Goal: Task Accomplishment & Management: Manage account settings

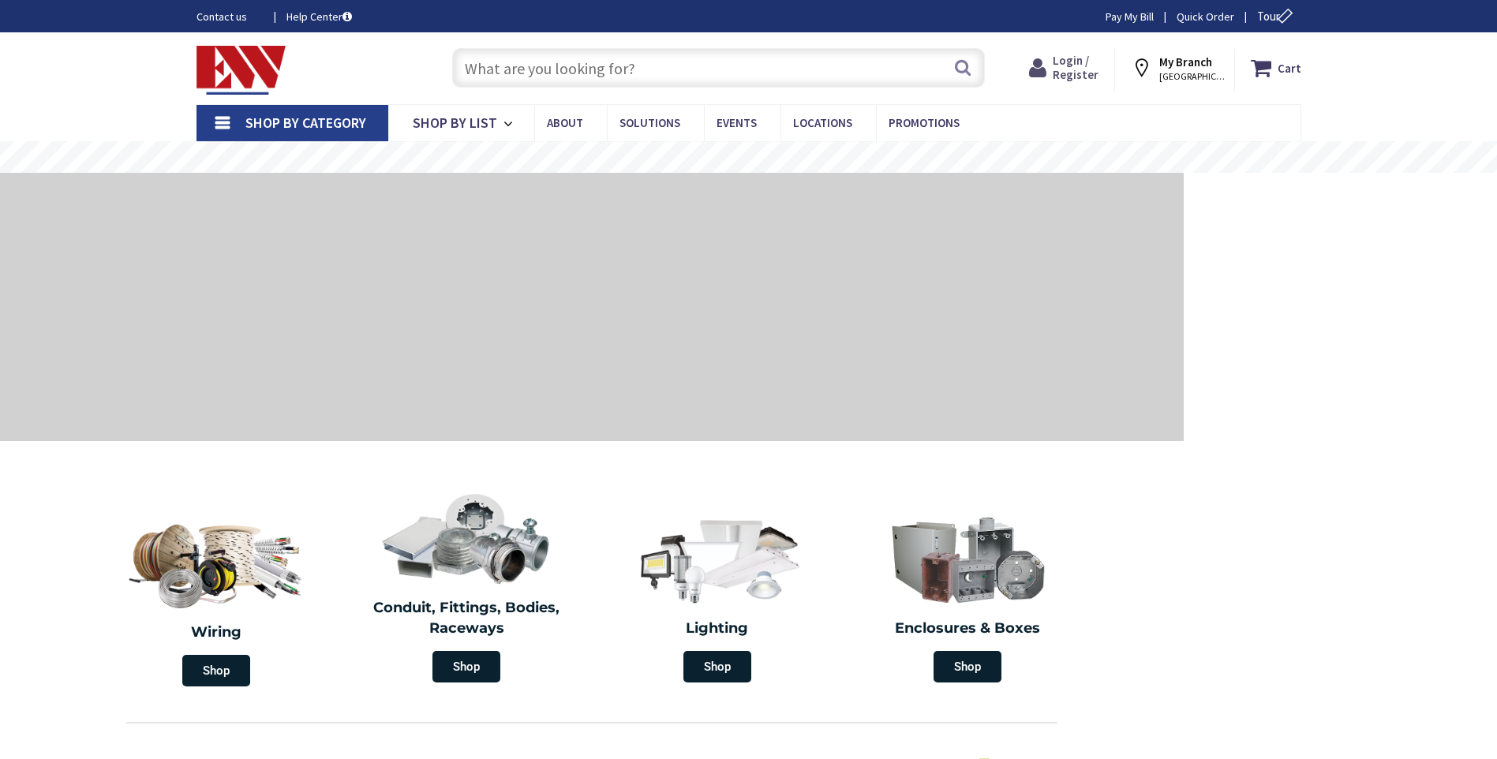
click at [1088, 70] on span "Login / Register" at bounding box center [1075, 67] width 46 height 29
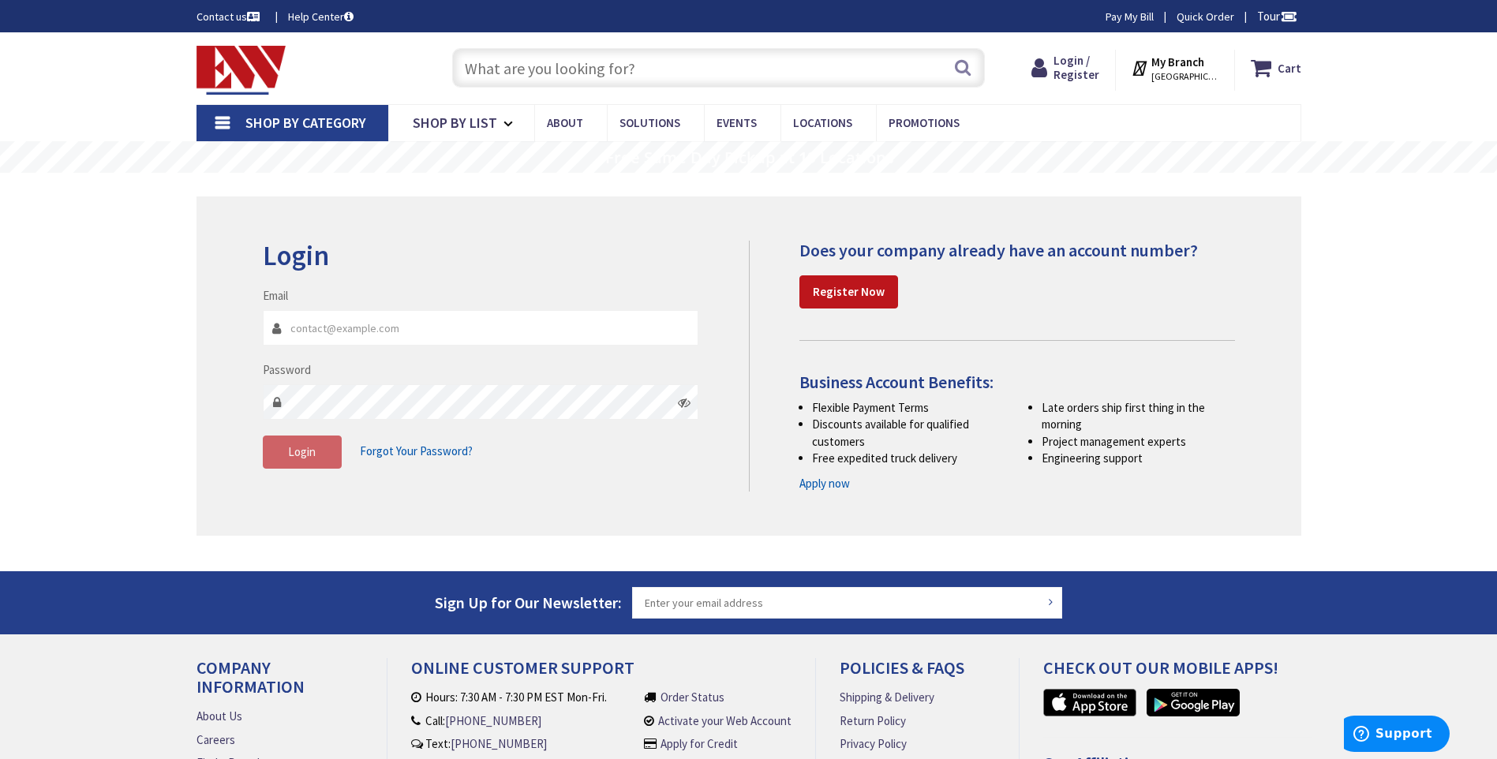
type input "[PERSON_NAME][EMAIL_ADDRESS][DOMAIN_NAME]"
click at [289, 456] on span "Login" at bounding box center [302, 451] width 28 height 15
